Goal: Register for event/course

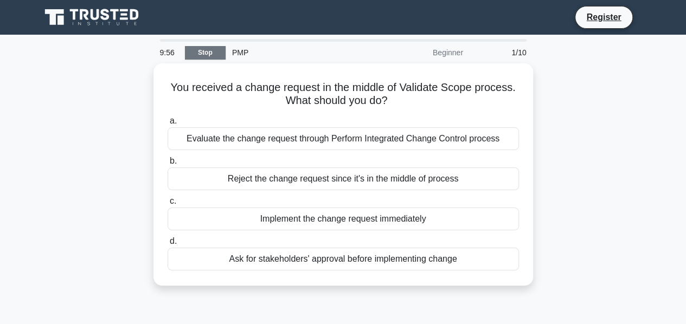
click at [213, 47] on link "Stop" at bounding box center [205, 53] width 41 height 14
